Goal: Information Seeking & Learning: Learn about a topic

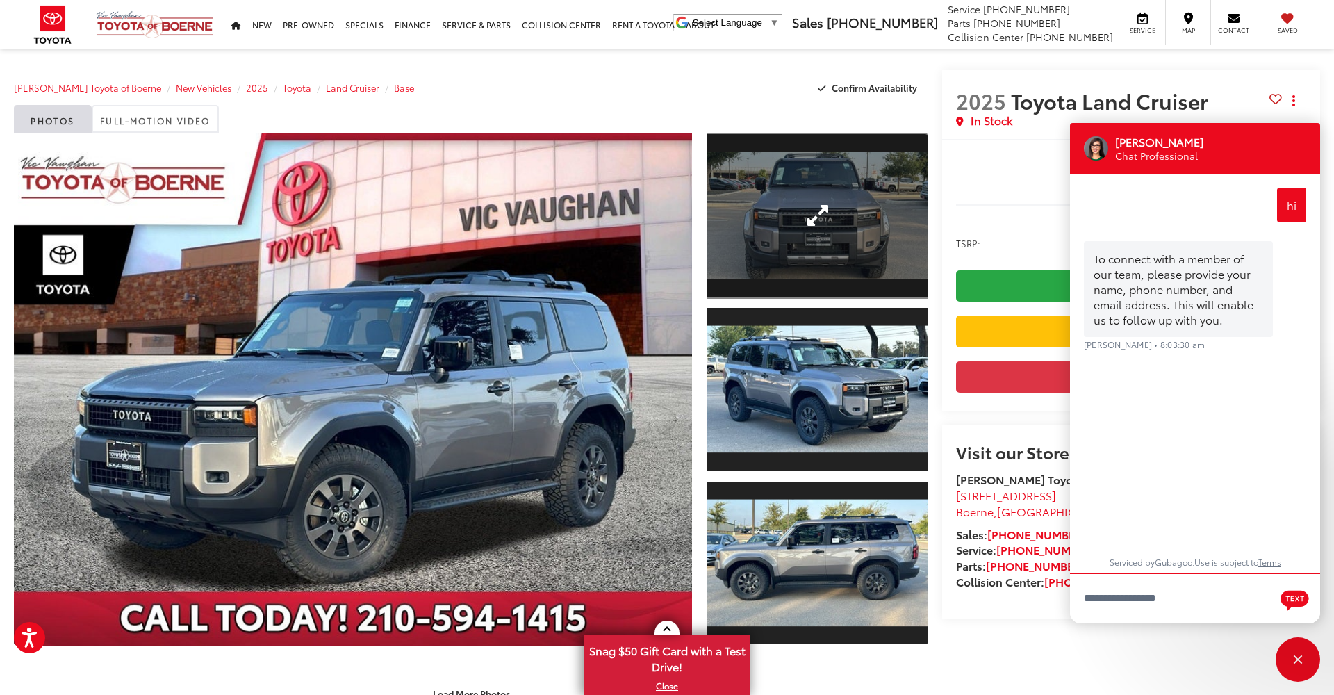
click at [807, 215] on link "Expand Photo 1" at bounding box center [818, 216] width 221 height 166
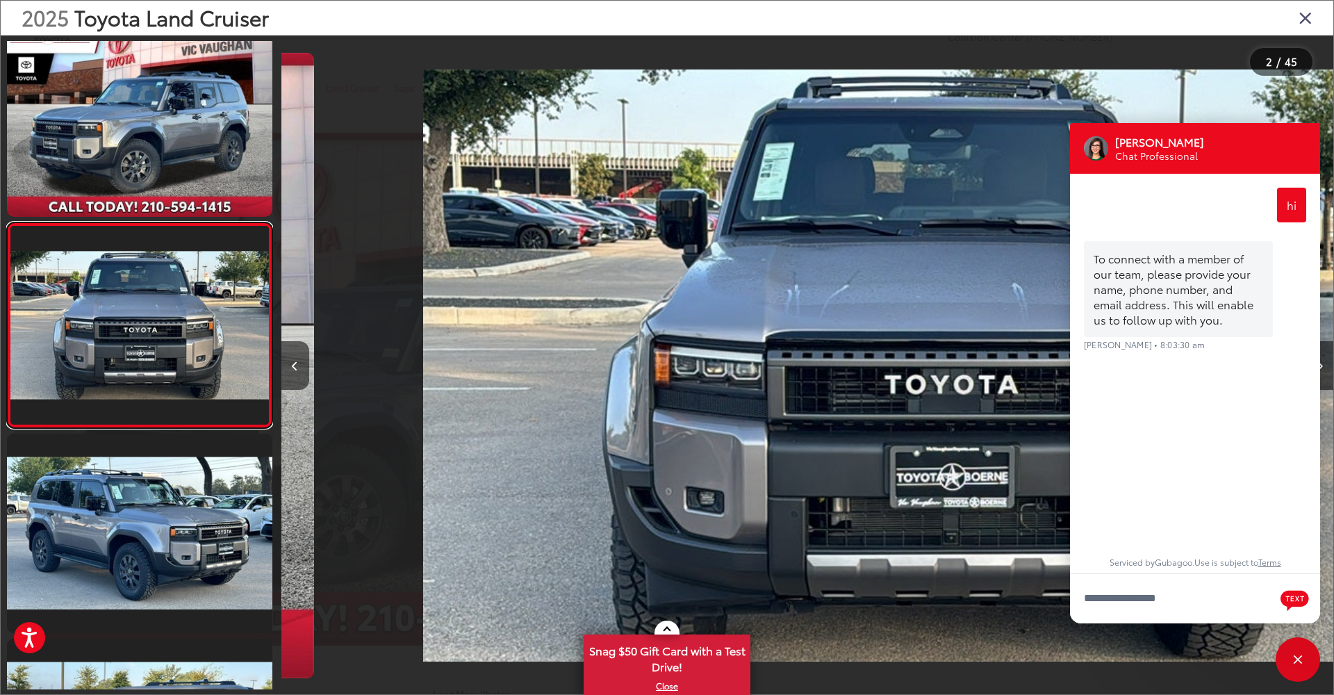
scroll to position [0, 1052]
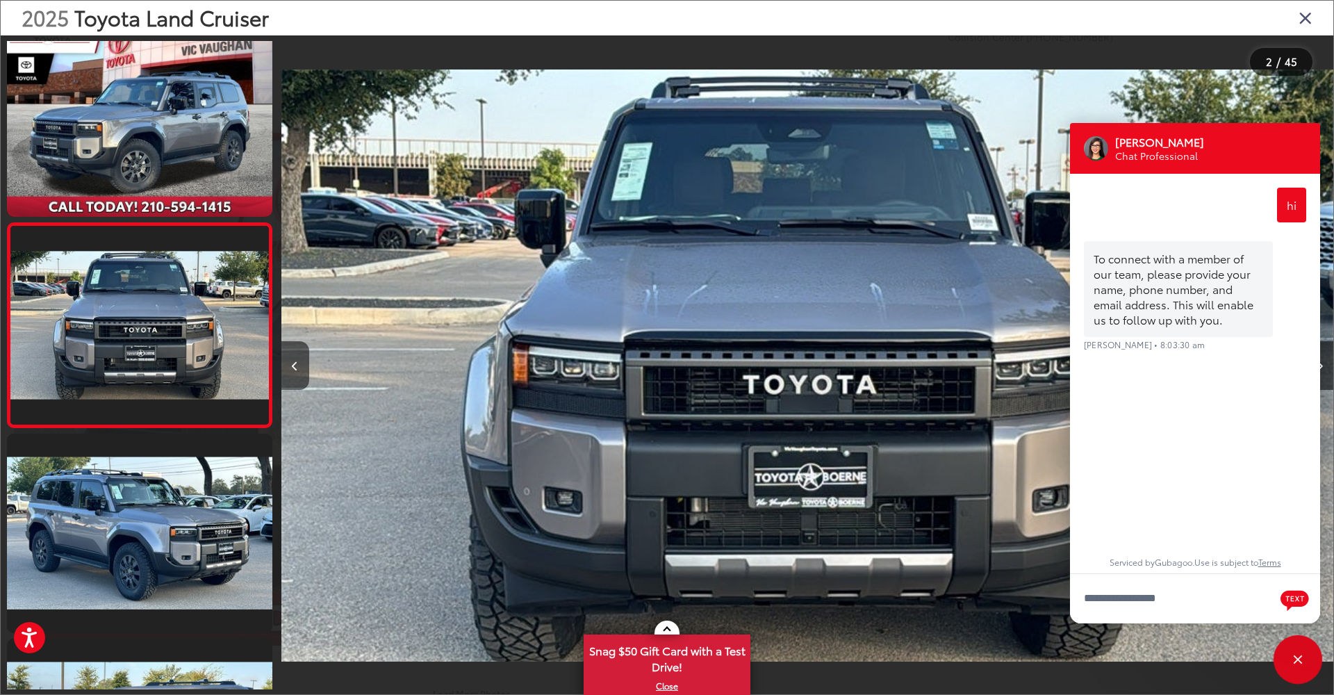
click at [1302, 659] on div "Close" at bounding box center [1298, 659] width 44 height 44
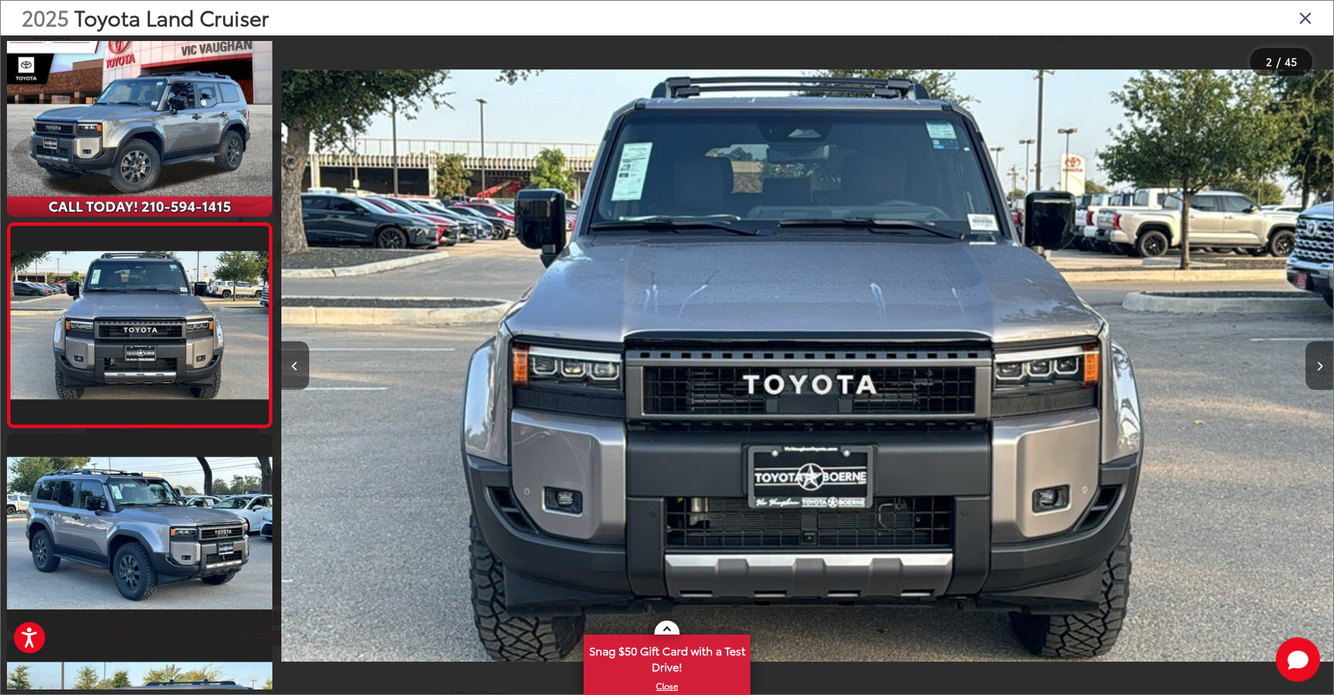
click at [1319, 367] on icon "Next image" at bounding box center [1320, 366] width 6 height 10
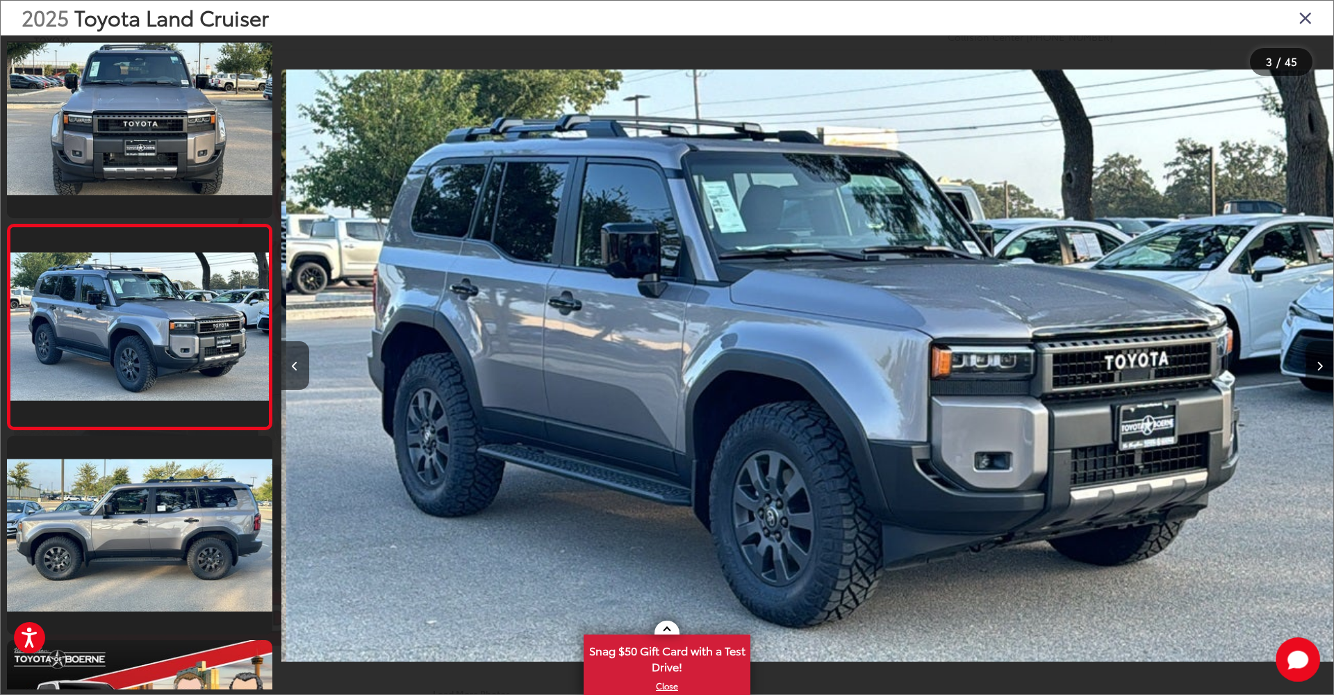
scroll to position [228, 0]
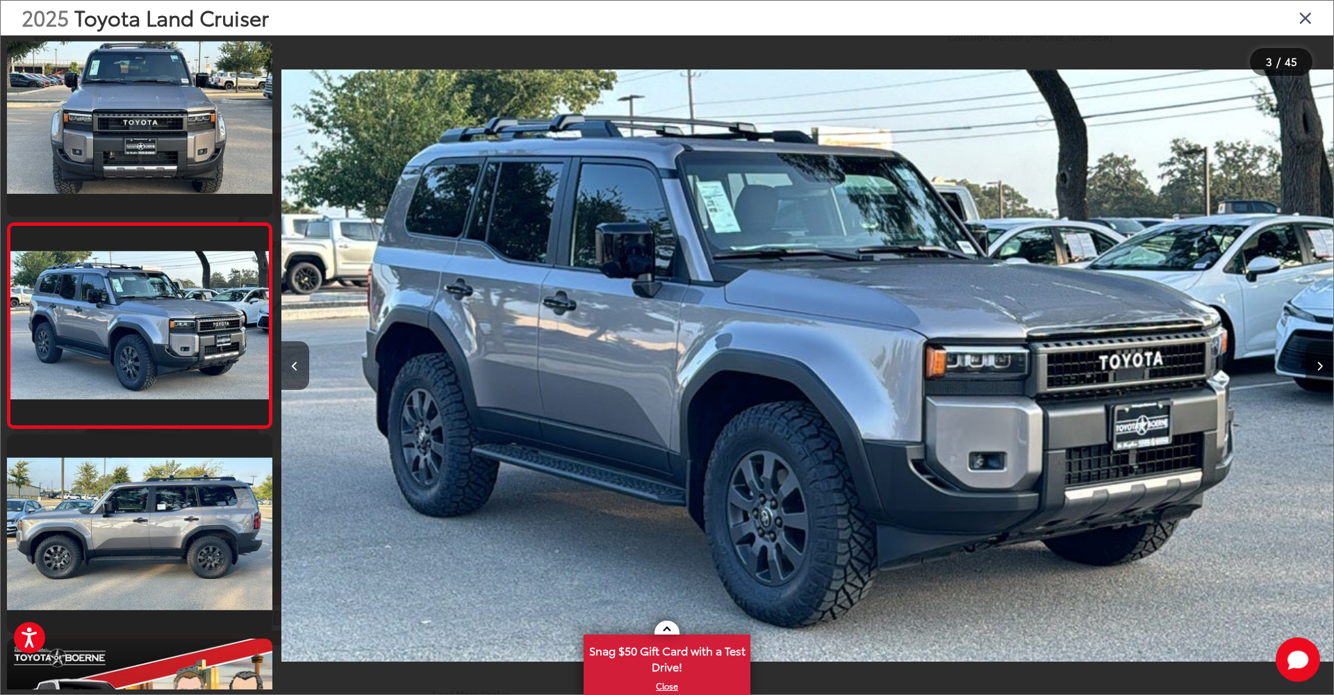
click at [1319, 367] on icon "Next image" at bounding box center [1320, 366] width 6 height 10
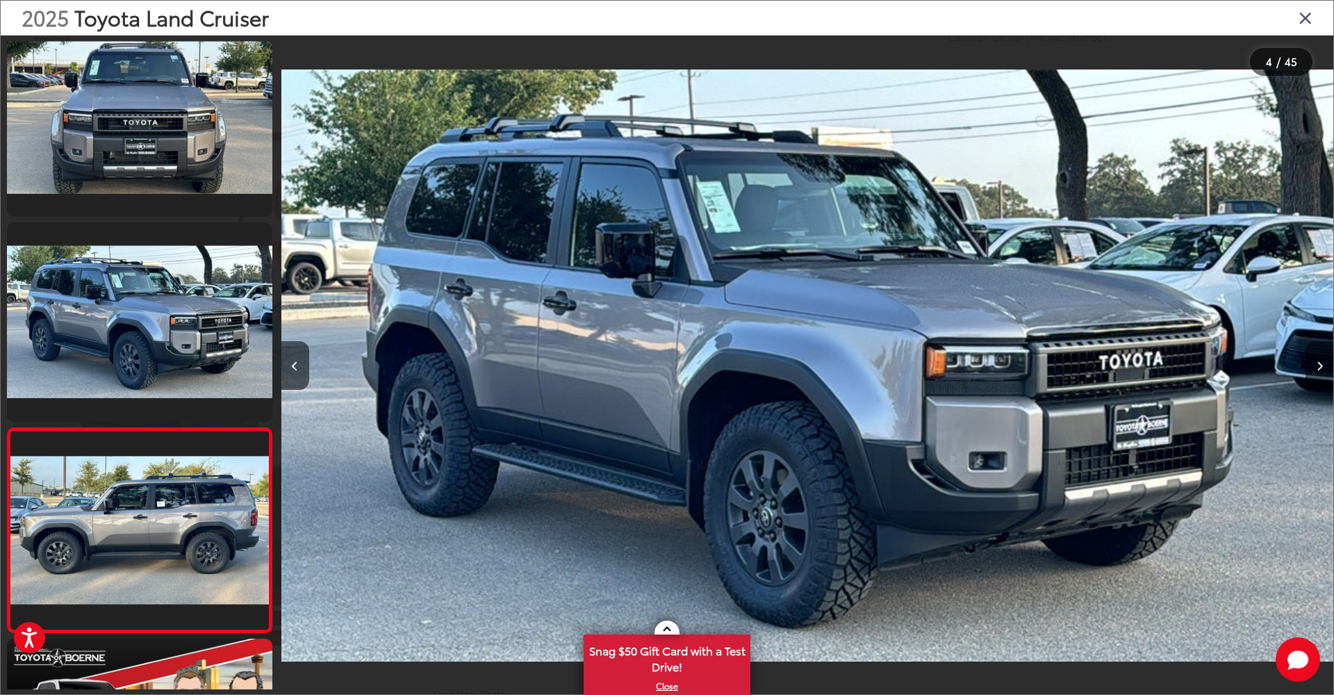
scroll to position [433, 0]
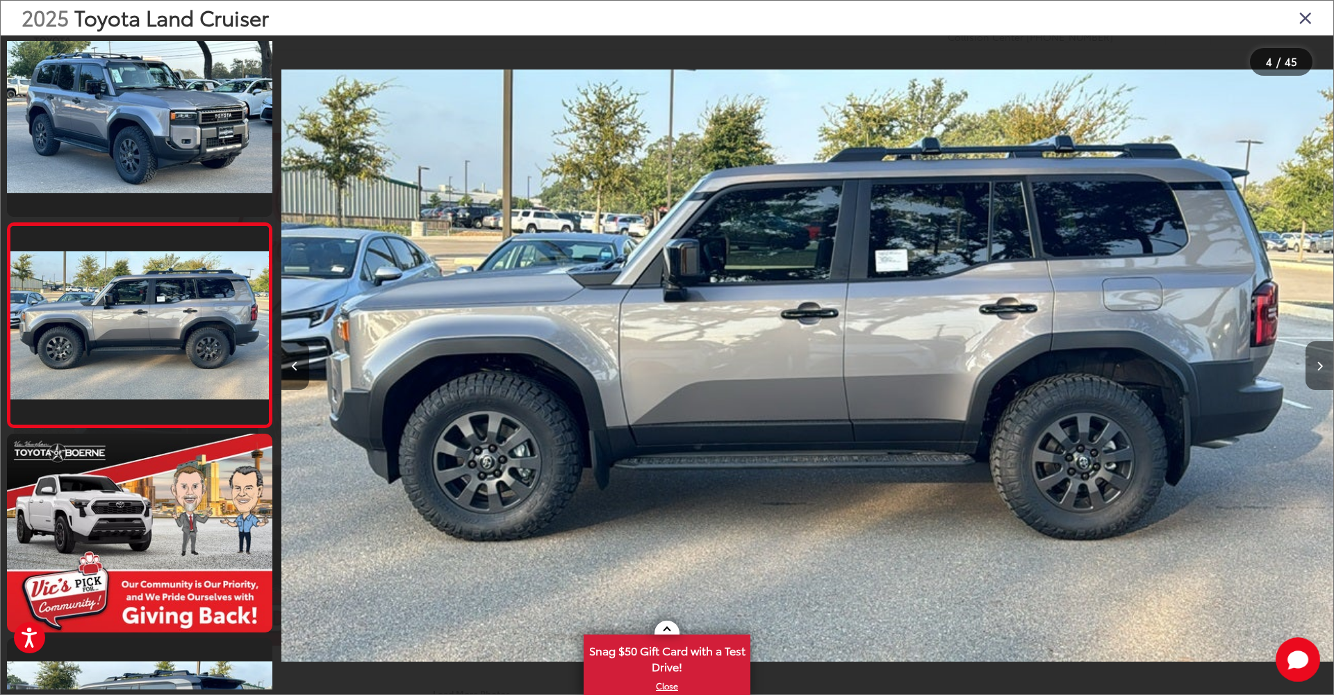
click at [1319, 367] on icon "Next image" at bounding box center [1320, 366] width 6 height 10
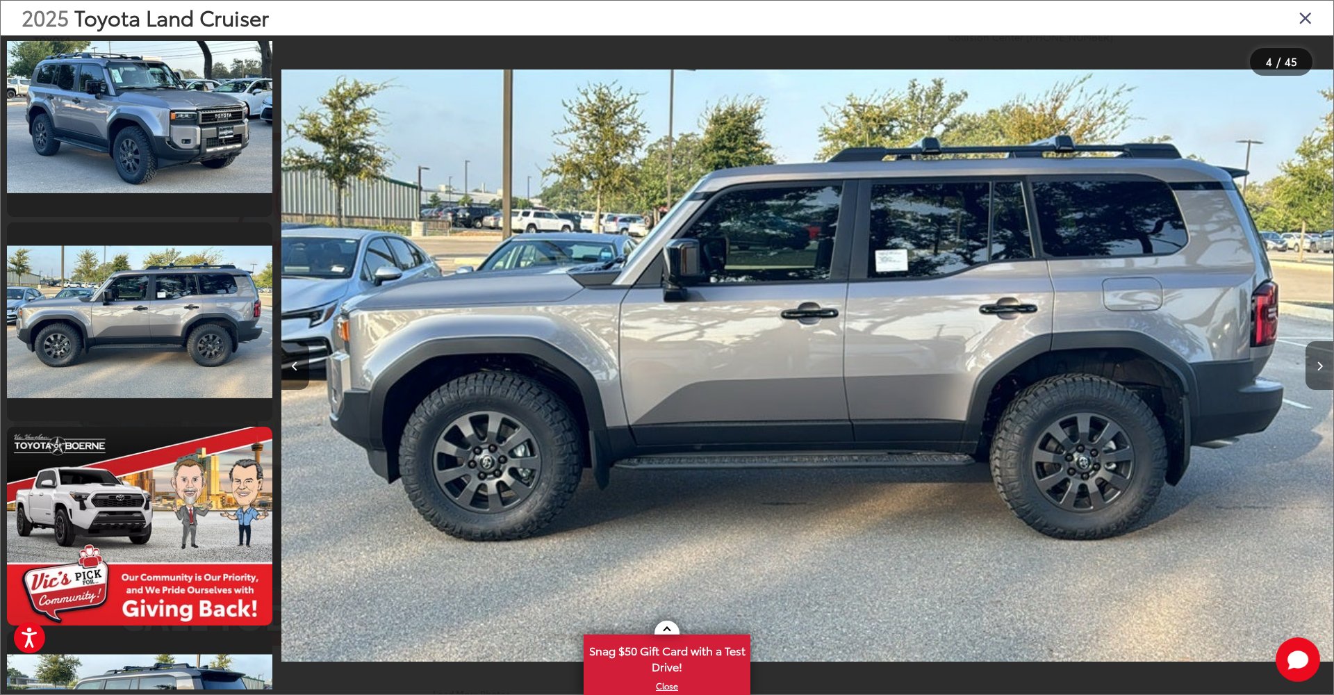
scroll to position [637, 0]
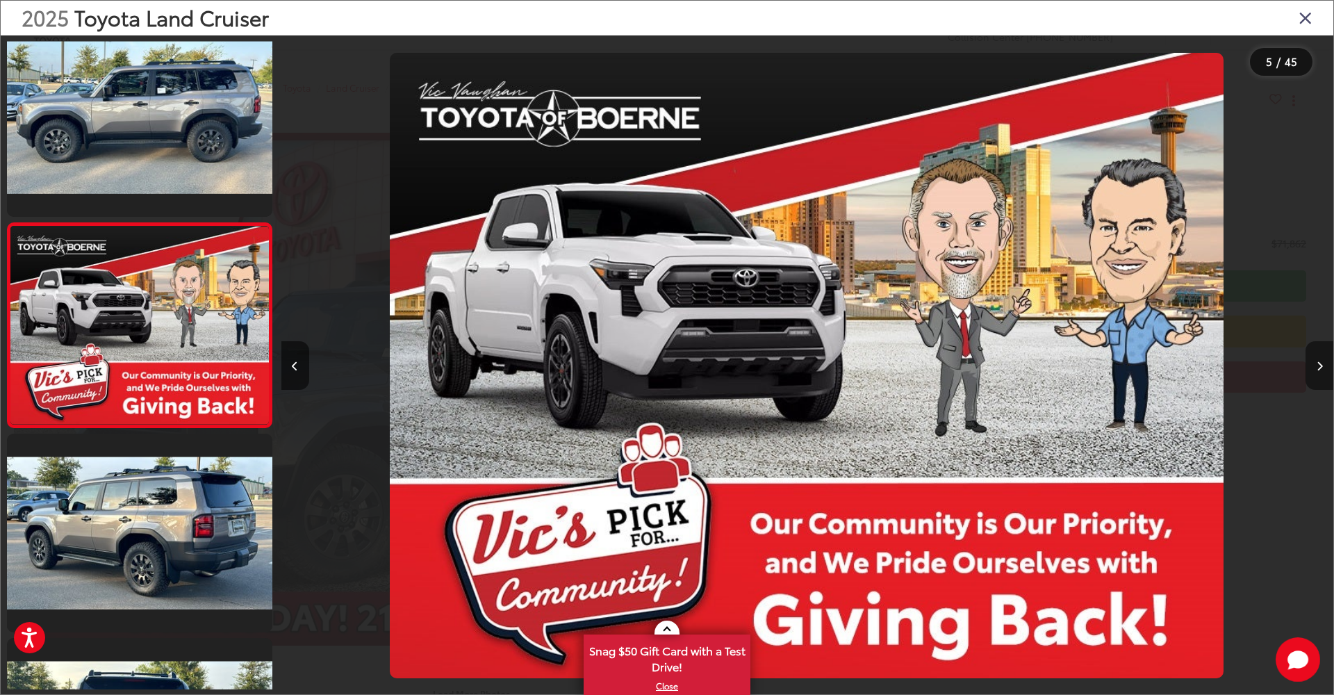
click at [1319, 367] on icon "Next image" at bounding box center [1320, 366] width 6 height 10
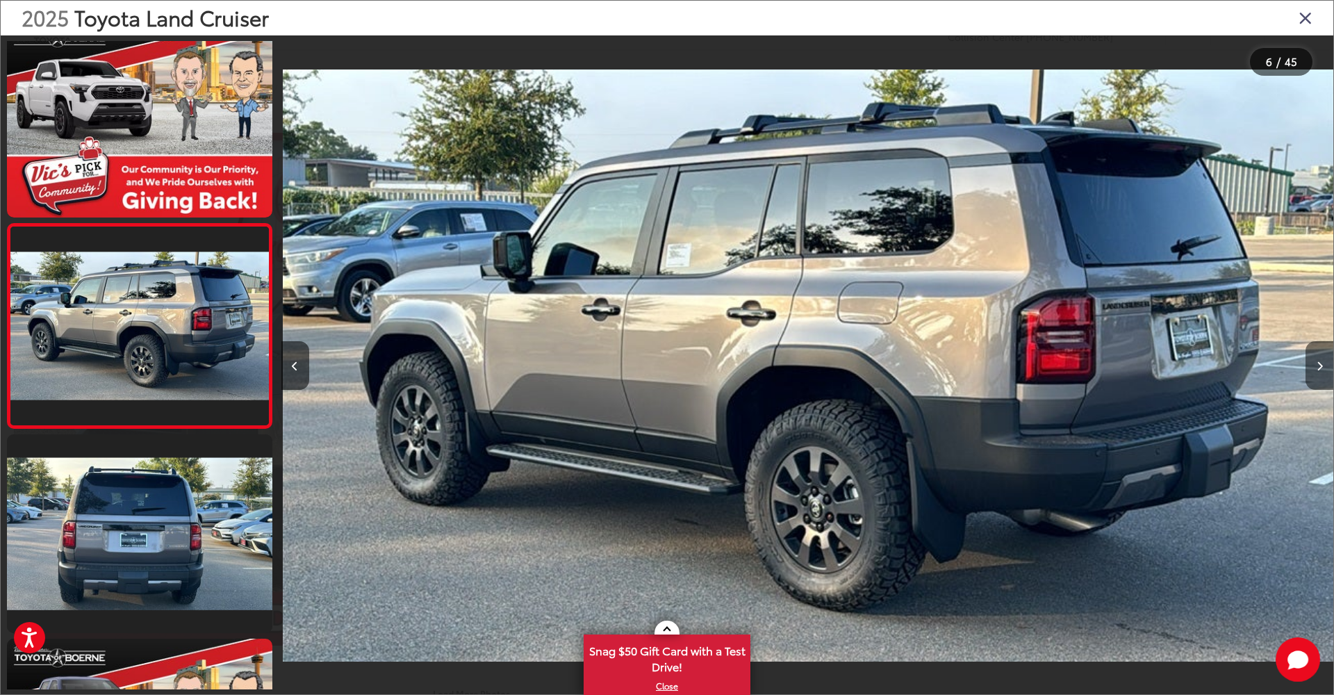
scroll to position [842, 0]
click at [1319, 367] on icon "Next image" at bounding box center [1320, 366] width 6 height 10
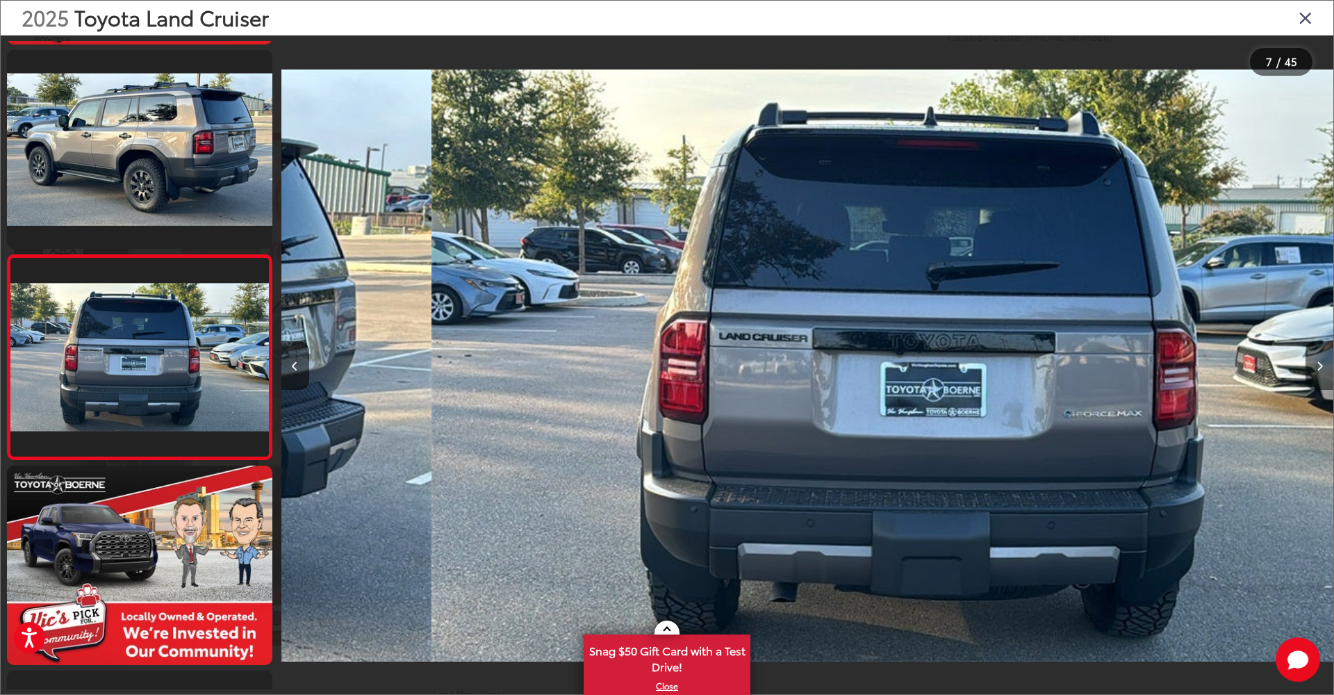
scroll to position [1046, 0]
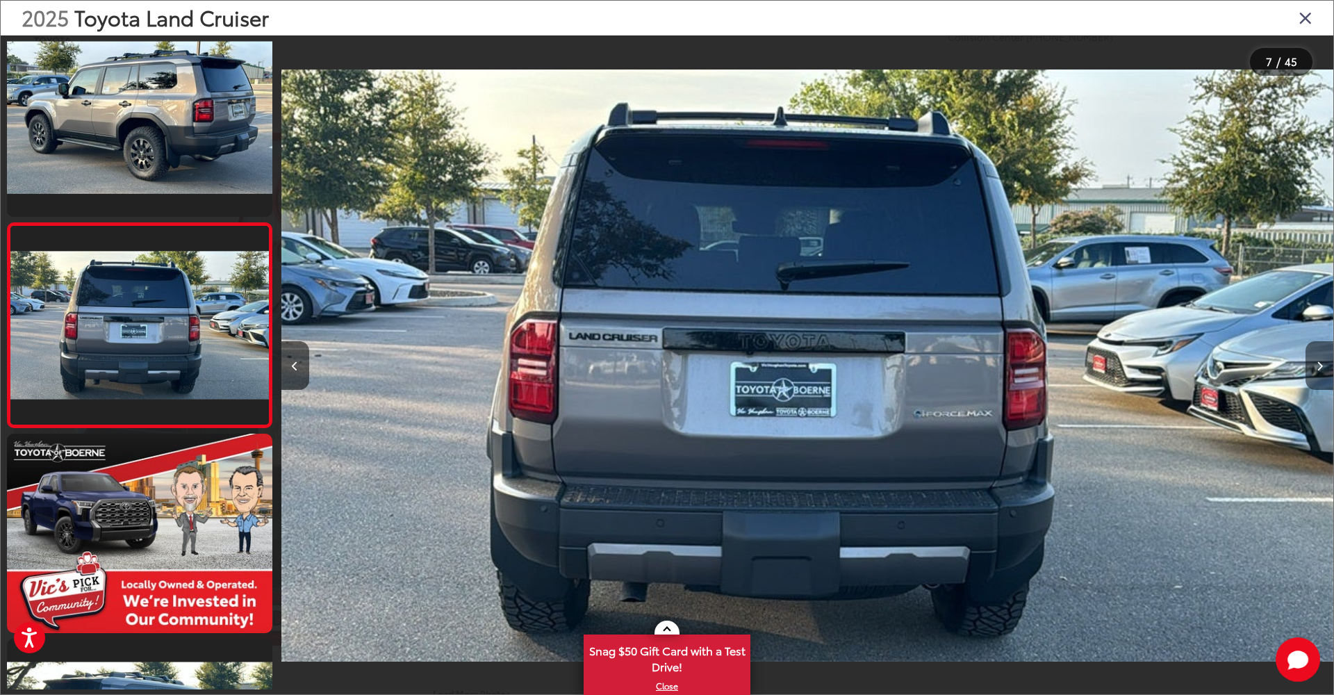
click at [1319, 367] on icon "Next image" at bounding box center [1320, 366] width 6 height 10
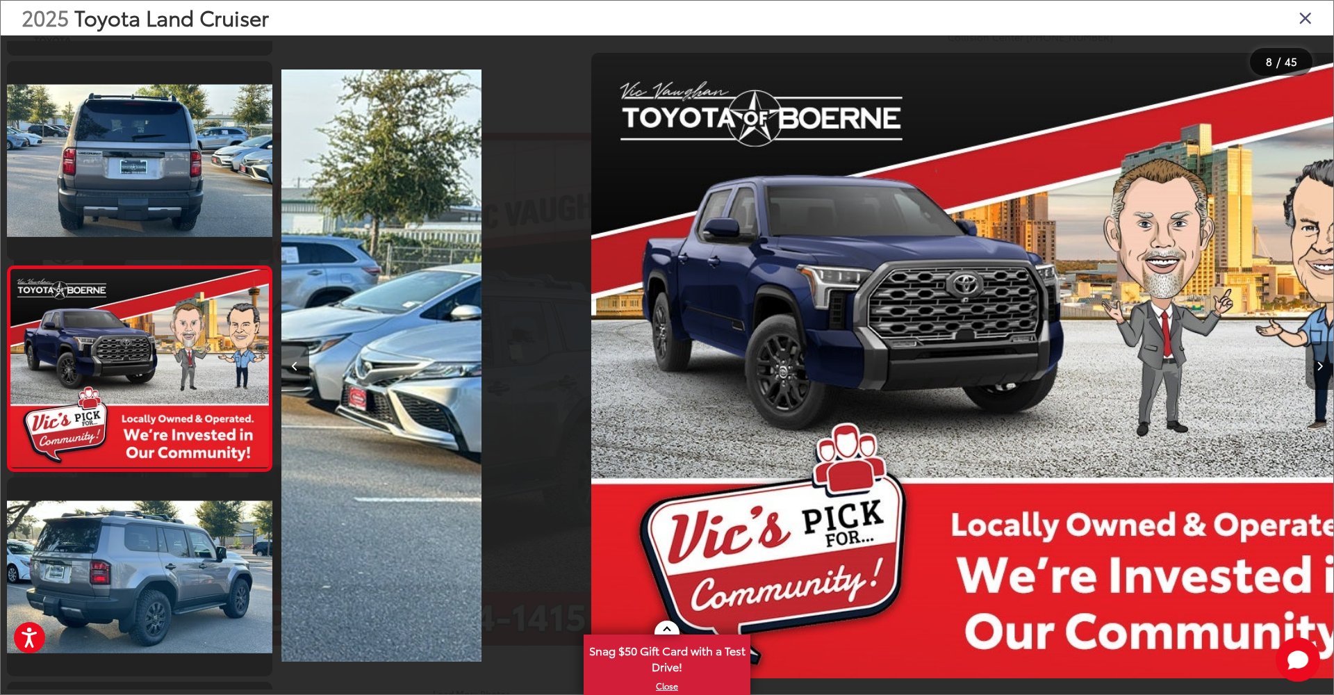
scroll to position [1250, 0]
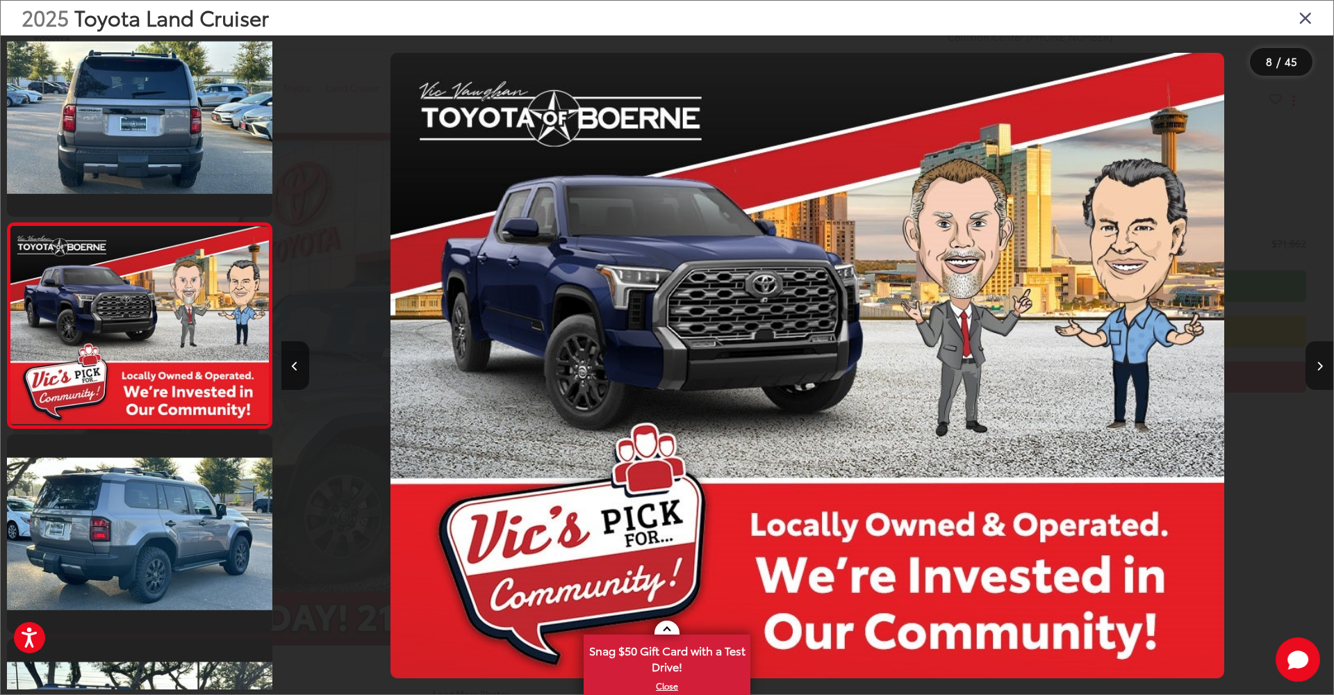
click at [1319, 367] on icon "Next image" at bounding box center [1320, 366] width 6 height 10
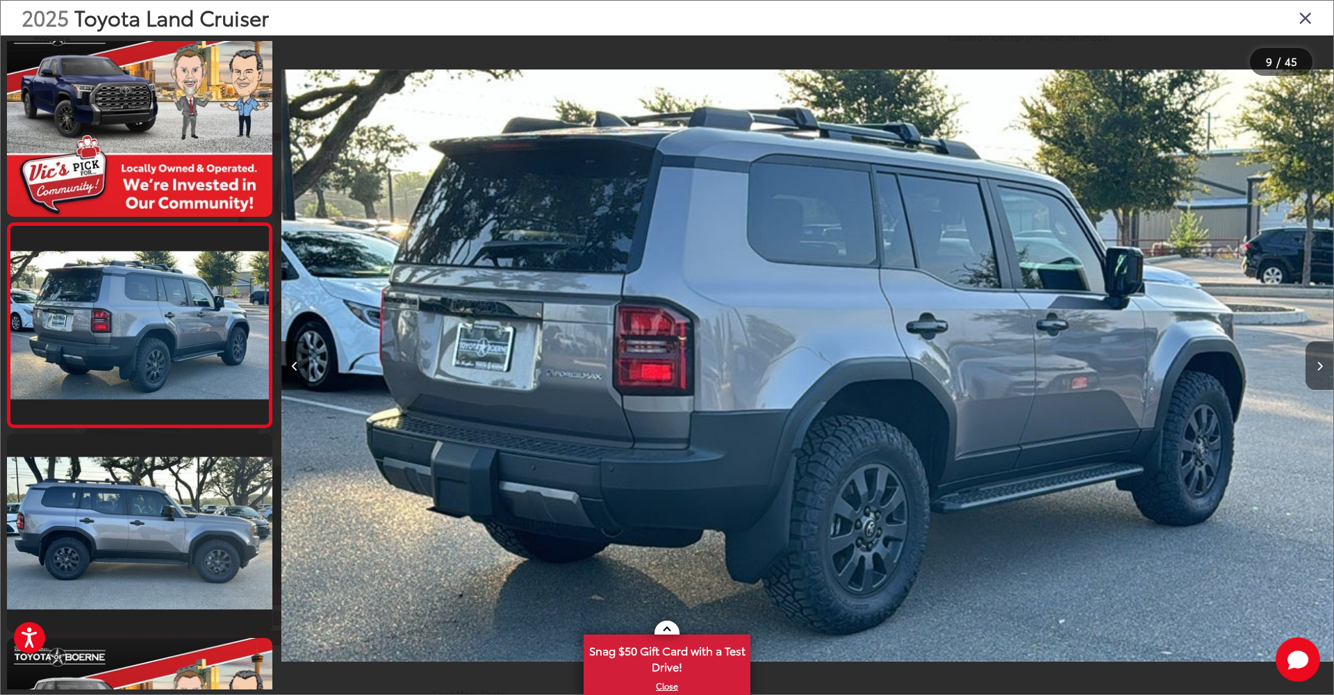
click at [1319, 367] on icon "Next image" at bounding box center [1320, 366] width 6 height 10
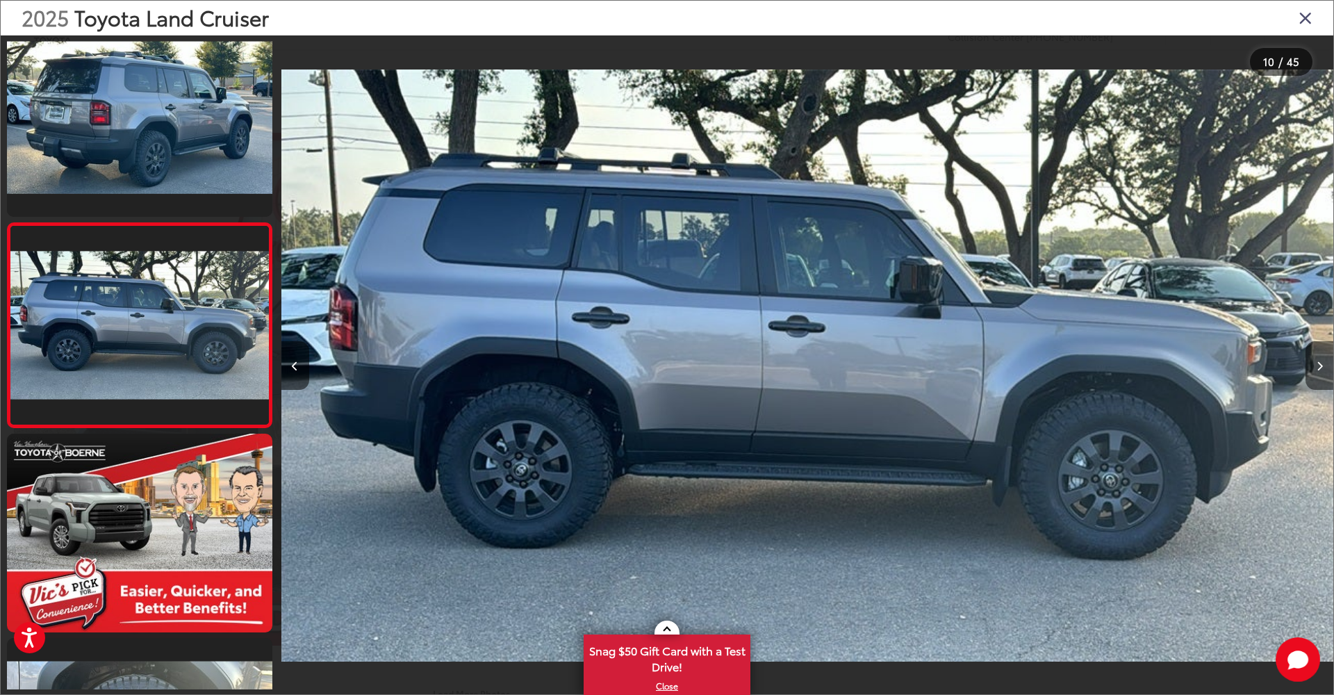
click at [1319, 367] on icon "Next image" at bounding box center [1320, 366] width 6 height 10
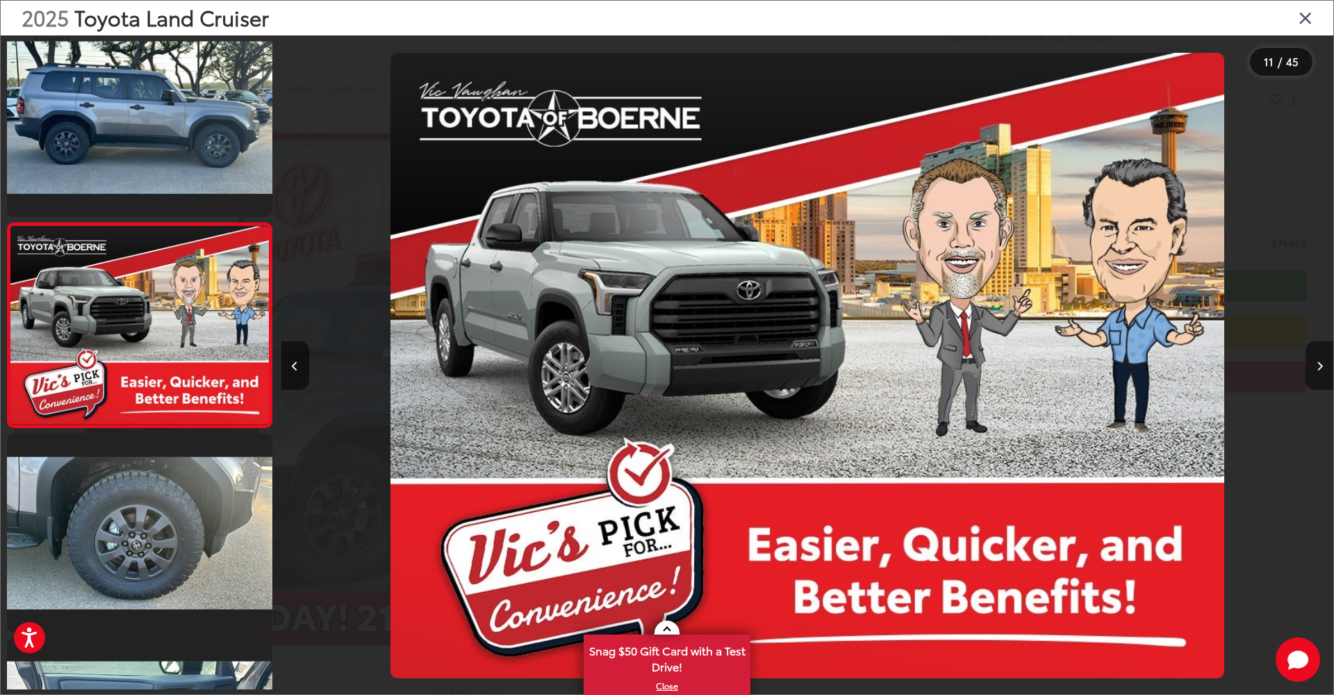
click at [1319, 367] on icon "Next image" at bounding box center [1320, 366] width 6 height 10
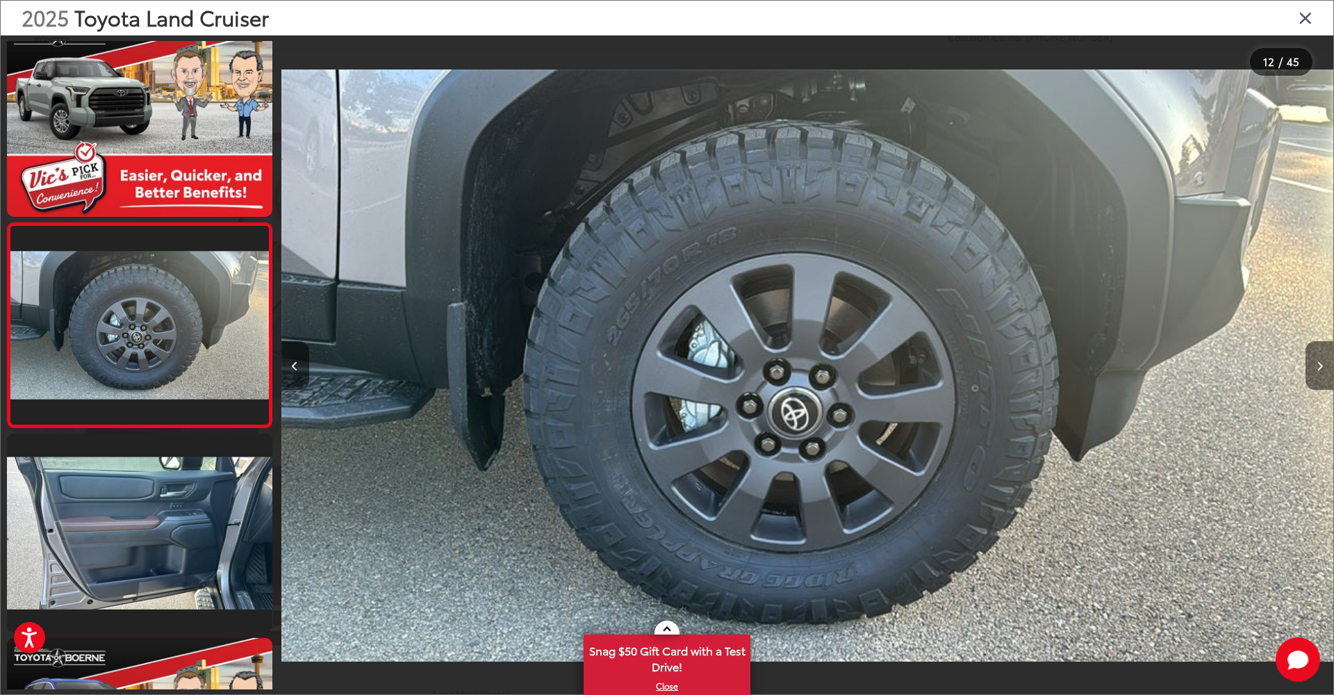
click at [1319, 367] on icon "Next image" at bounding box center [1320, 366] width 6 height 10
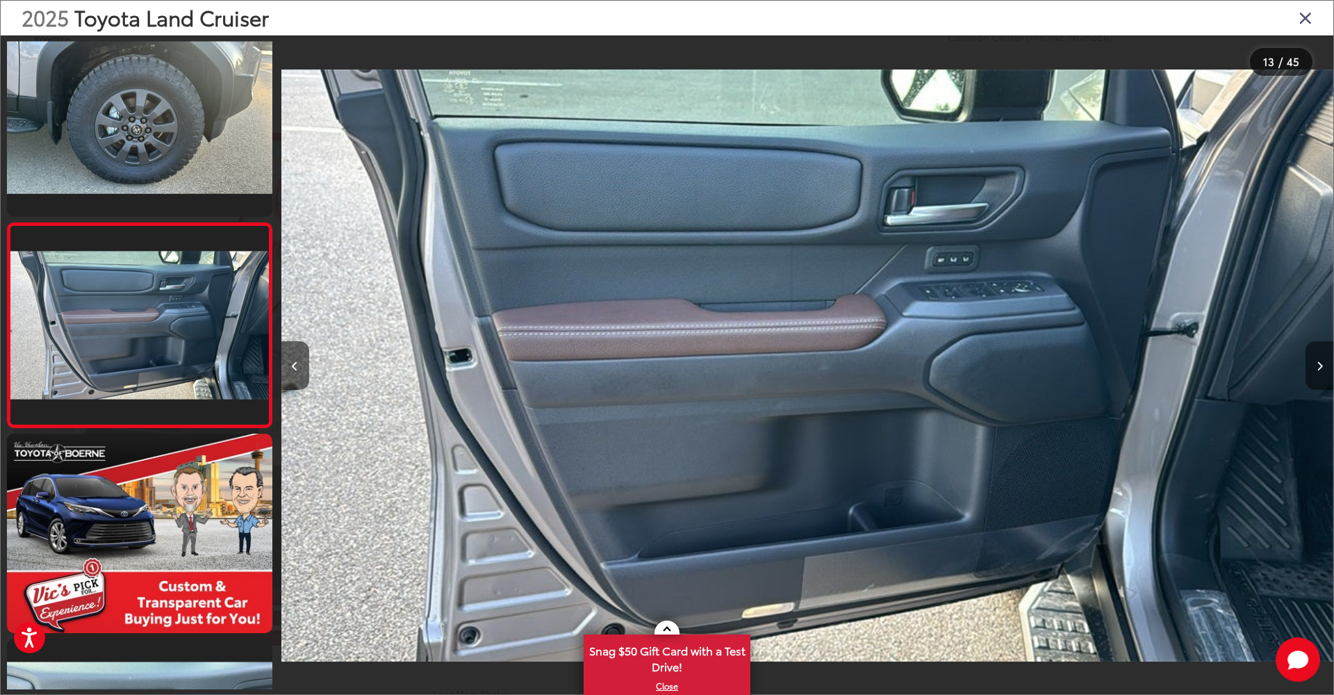
click at [1319, 367] on icon "Next image" at bounding box center [1320, 366] width 6 height 10
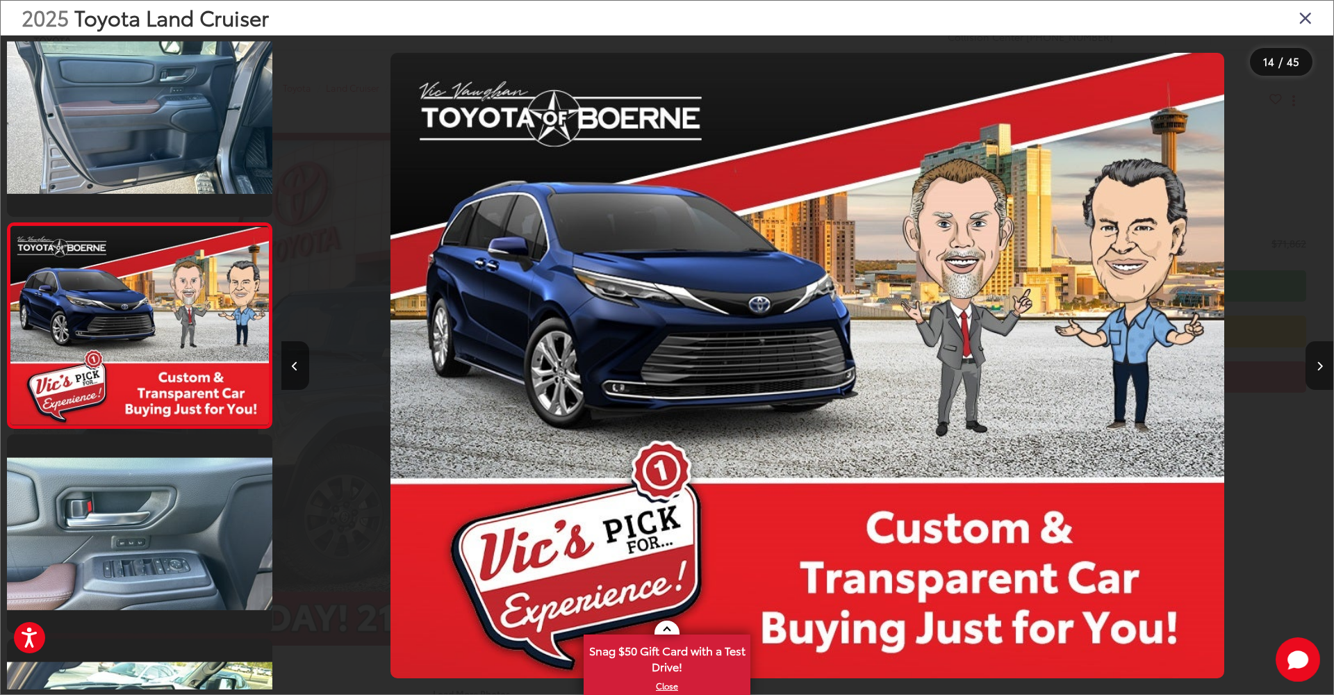
click at [1319, 367] on icon "Next image" at bounding box center [1320, 366] width 6 height 10
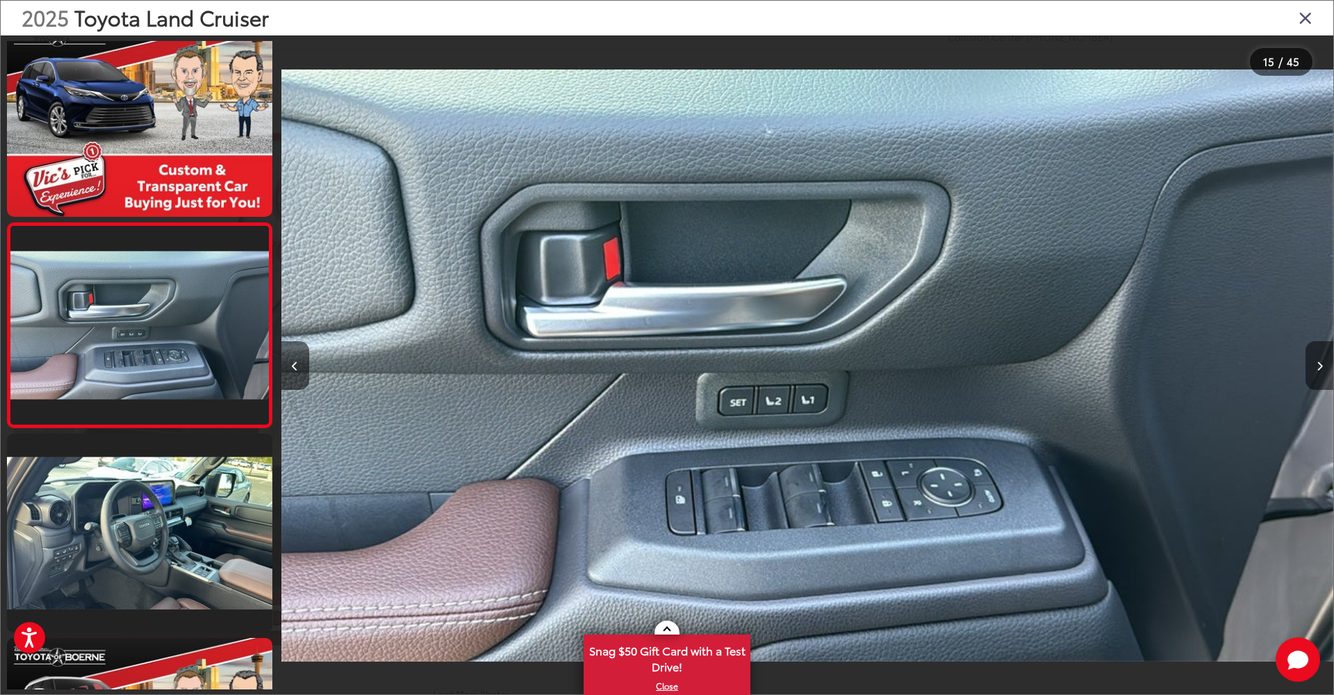
click at [1319, 367] on icon "Next image" at bounding box center [1320, 366] width 6 height 10
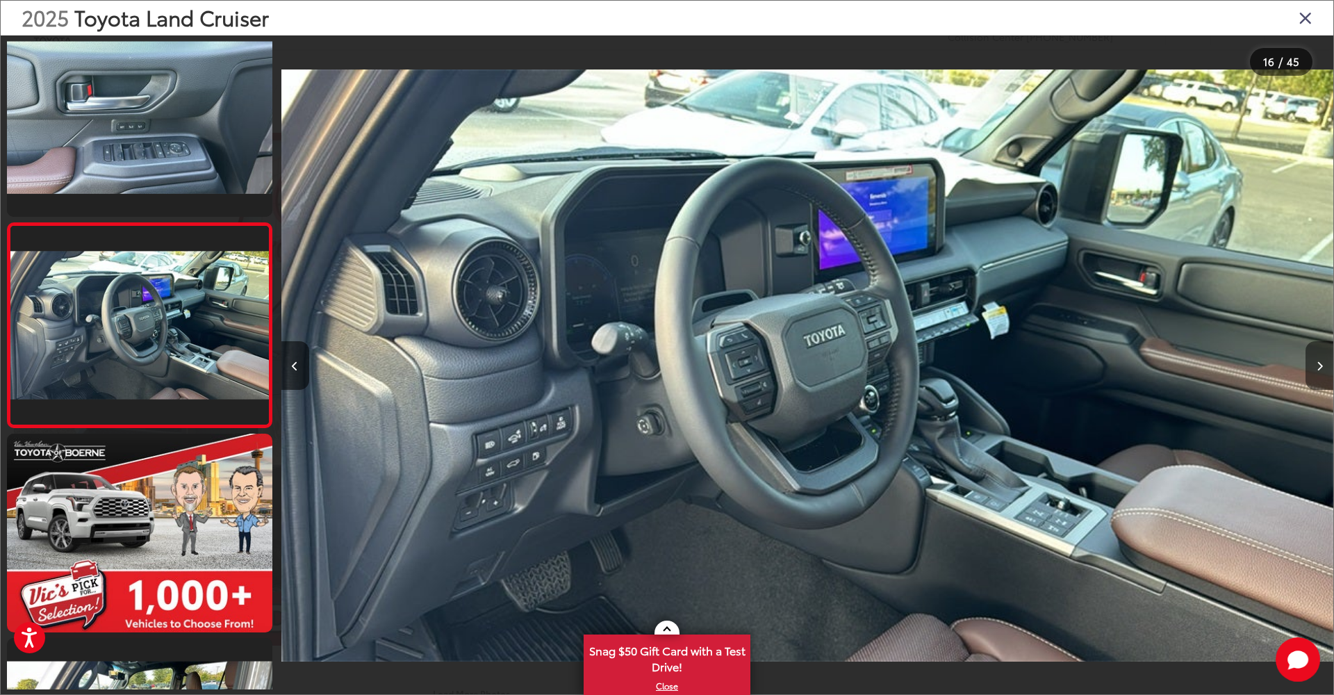
click at [1319, 367] on icon "Next image" at bounding box center [1320, 366] width 6 height 10
